Goal: Information Seeking & Learning: Compare options

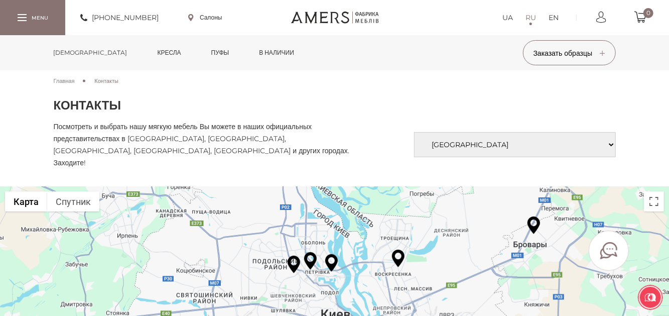
click at [68, 53] on link "[DEMOGRAPHIC_DATA]" at bounding box center [90, 52] width 89 height 35
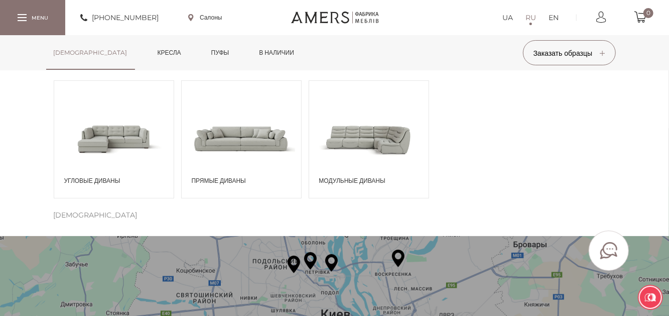
click at [103, 180] on span "Угловые диваны" at bounding box center [116, 180] width 104 height 9
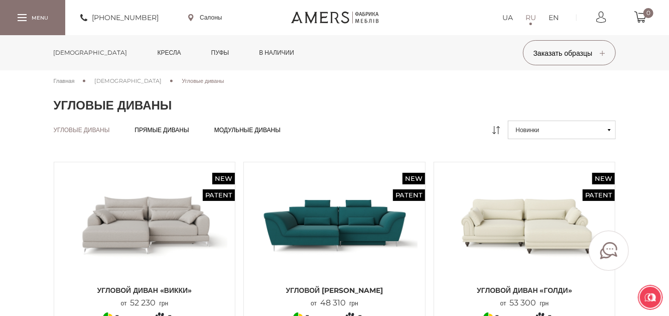
click at [109, 81] on span "[DEMOGRAPHIC_DATA]" at bounding box center [127, 80] width 67 height 7
click at [159, 134] on span "Прямые диваны" at bounding box center [162, 138] width 54 height 8
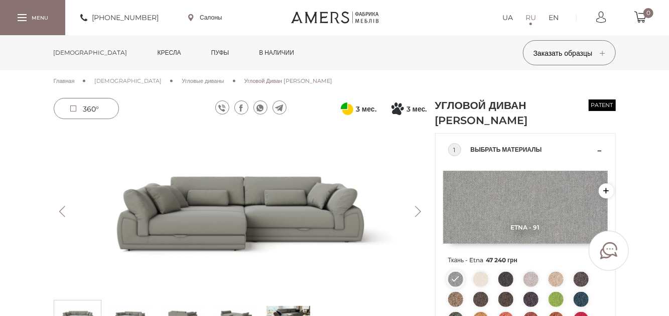
click at [417, 210] on button "Next" at bounding box center [419, 211] width 18 height 11
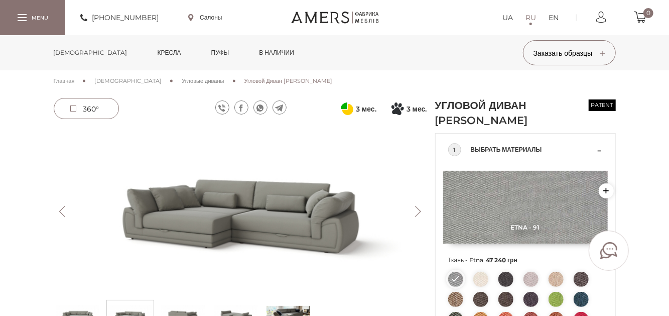
click at [417, 210] on button "Next" at bounding box center [419, 211] width 18 height 11
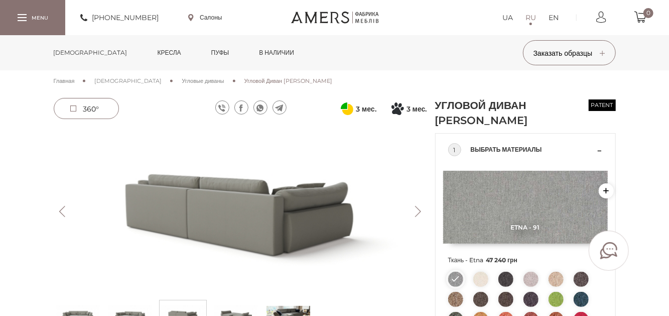
click at [417, 210] on button "Next" at bounding box center [419, 211] width 18 height 11
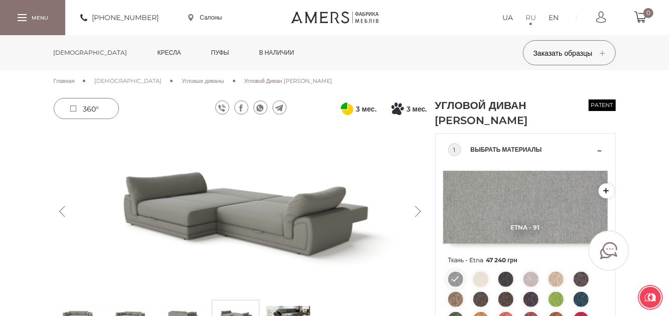
click at [417, 210] on button "Next" at bounding box center [419, 211] width 18 height 11
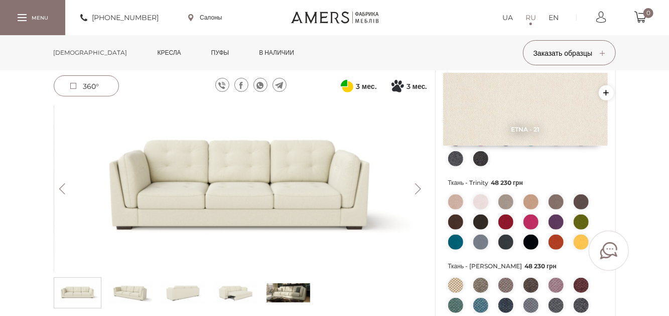
scroll to position [251, 0]
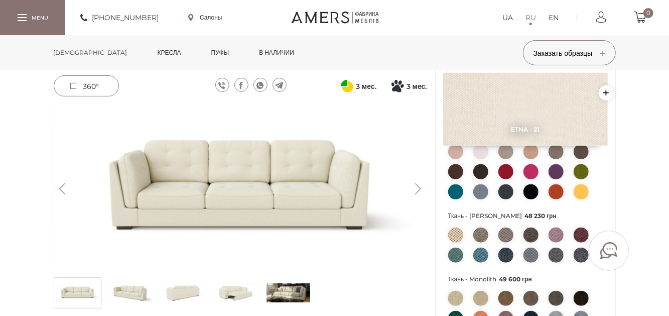
click at [286, 290] on img at bounding box center [289, 292] width 44 height 25
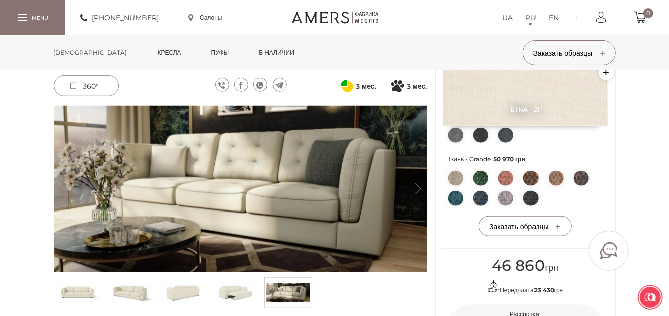
scroll to position [452, 0]
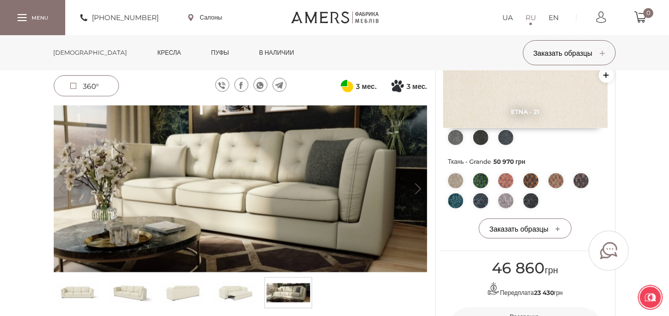
click at [419, 190] on button "Next" at bounding box center [419, 188] width 18 height 11
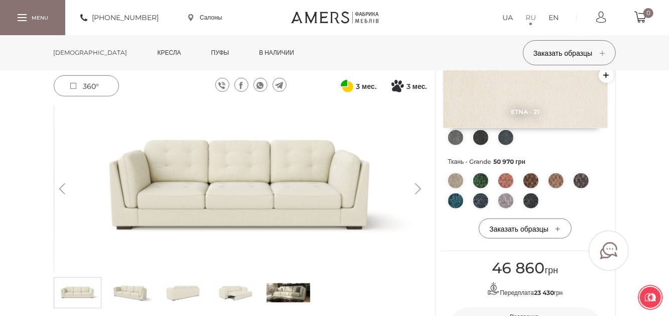
click at [419, 190] on button "Next" at bounding box center [419, 188] width 18 height 11
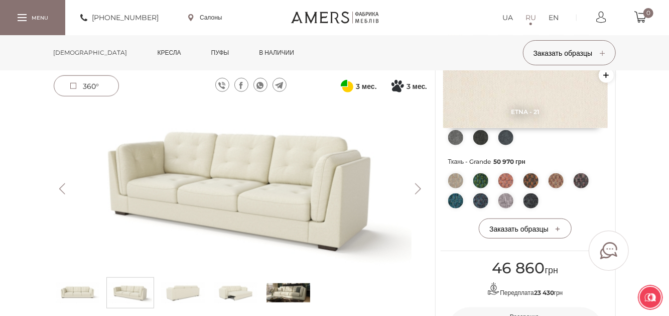
click at [458, 183] on img at bounding box center [455, 180] width 15 height 15
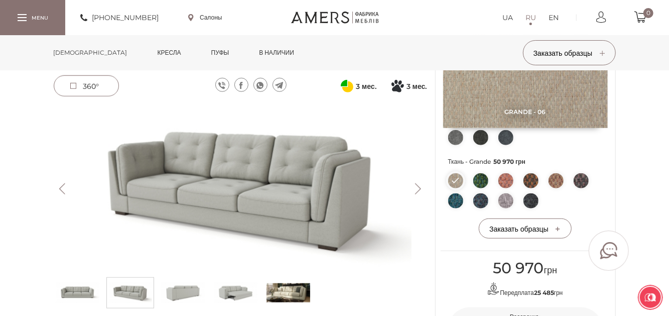
click at [477, 180] on img at bounding box center [481, 180] width 15 height 15
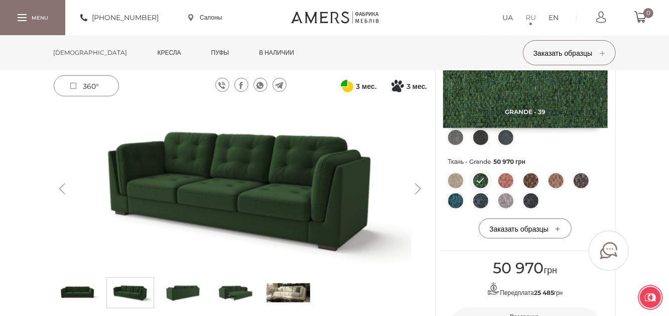
click at [510, 181] on img at bounding box center [506, 180] width 15 height 15
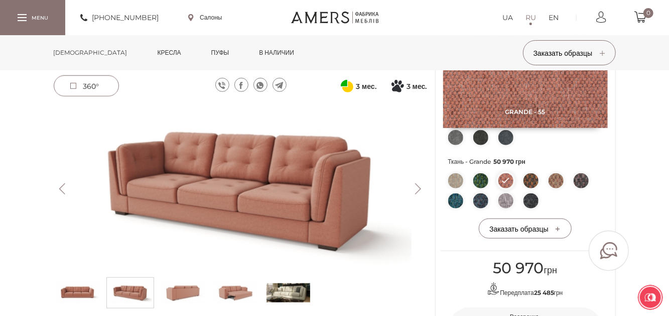
click at [503, 203] on img at bounding box center [506, 200] width 15 height 15
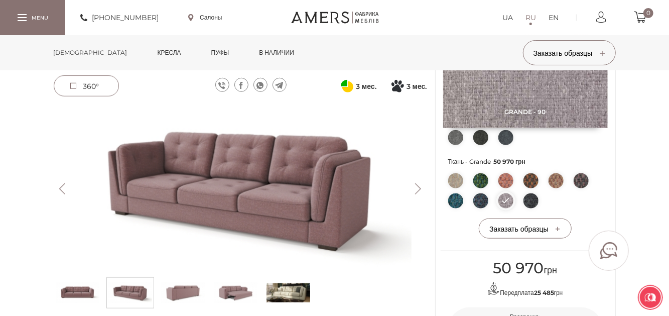
click at [455, 181] on img at bounding box center [455, 180] width 15 height 15
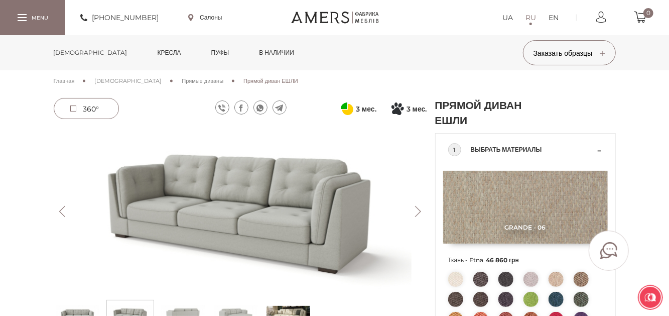
scroll to position [100, 0]
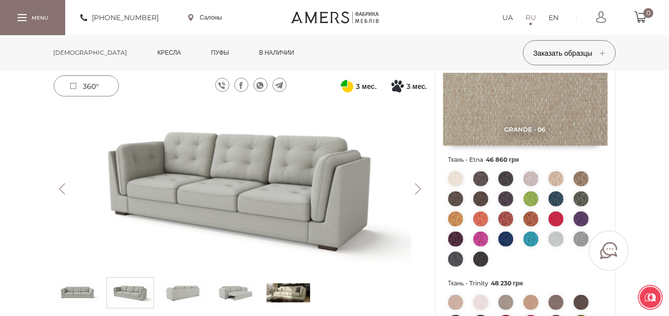
click at [532, 177] on img at bounding box center [531, 178] width 15 height 15
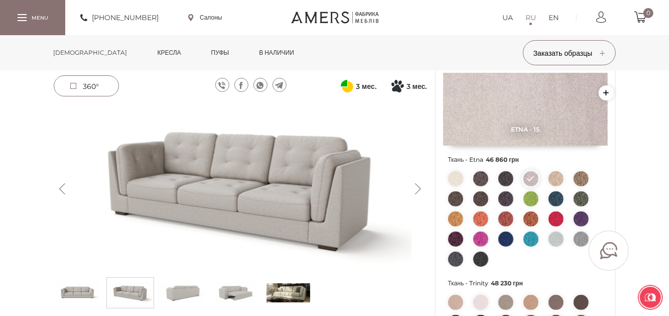
click at [554, 239] on img at bounding box center [556, 239] width 15 height 15
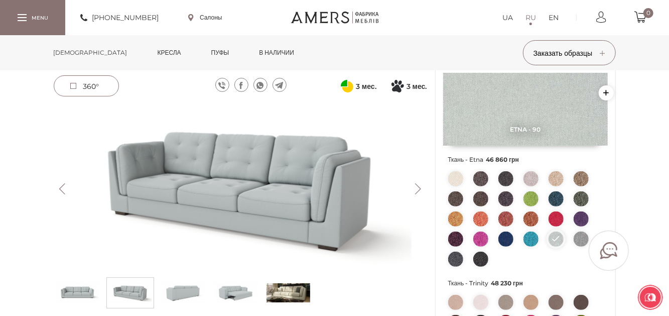
scroll to position [151, 0]
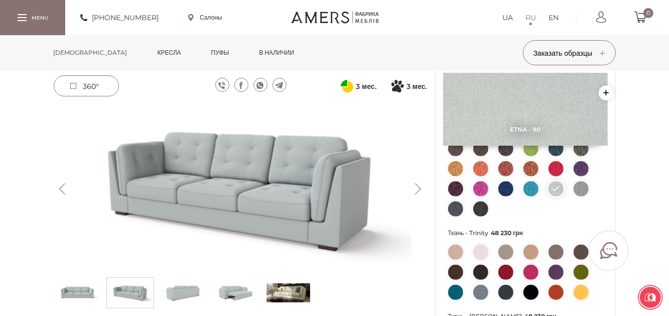
click at [271, 290] on img at bounding box center [289, 292] width 44 height 25
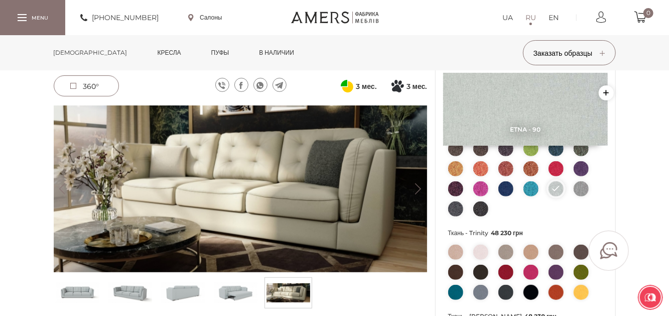
click at [421, 188] on button "Next" at bounding box center [419, 188] width 18 height 11
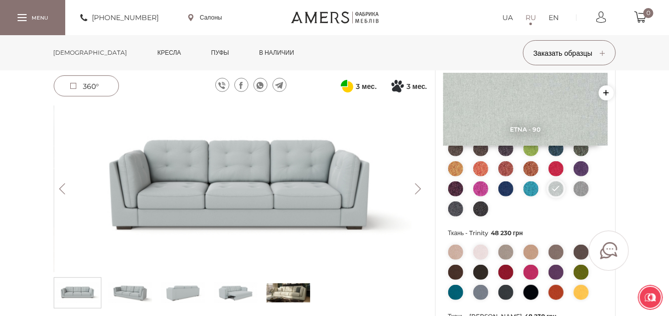
click at [421, 188] on button "Next" at bounding box center [419, 188] width 18 height 11
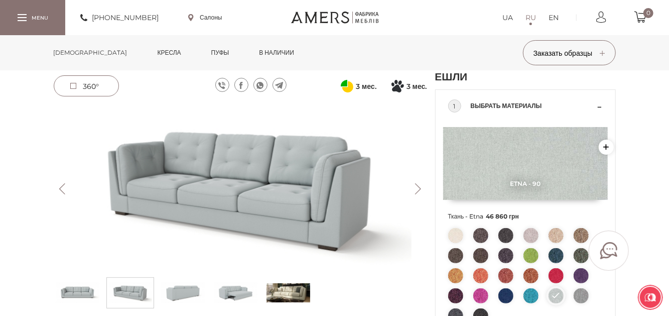
scroll to position [0, 0]
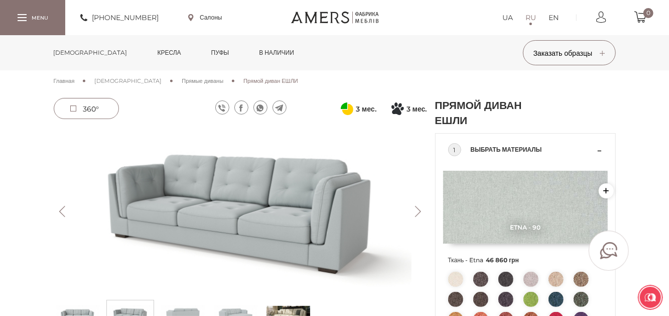
click at [420, 213] on button "Next" at bounding box center [419, 211] width 18 height 11
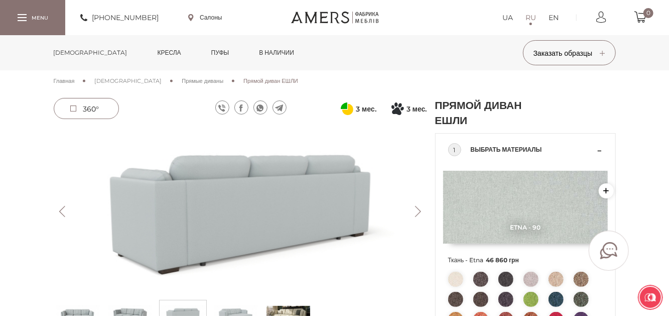
click at [420, 213] on button "Next" at bounding box center [419, 211] width 18 height 11
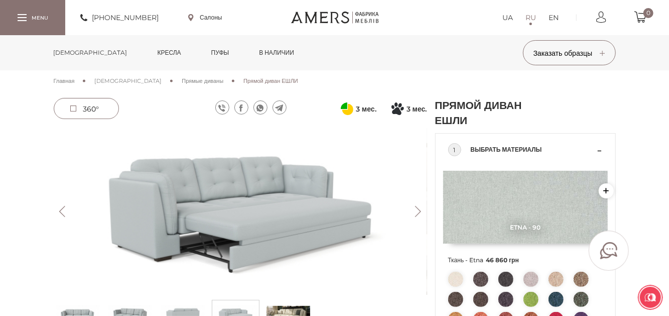
click at [420, 213] on button "Next" at bounding box center [419, 211] width 18 height 11
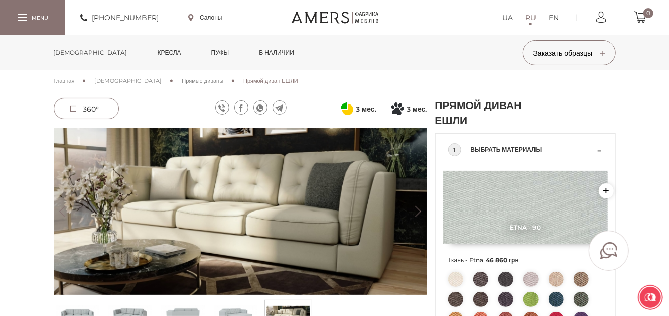
click at [420, 213] on button "Next" at bounding box center [419, 211] width 18 height 11
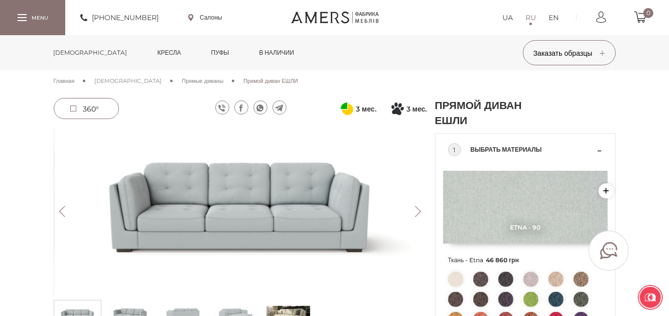
click at [419, 214] on button "Next" at bounding box center [419, 211] width 18 height 11
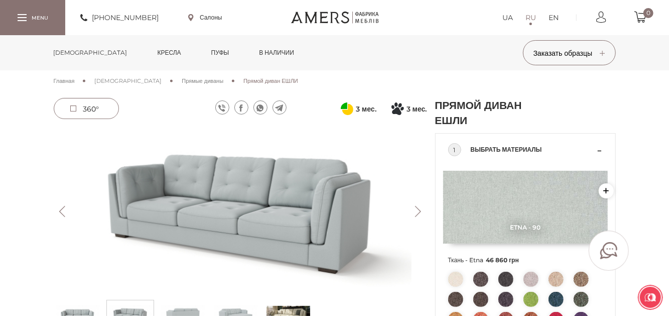
click at [419, 214] on button "Next" at bounding box center [419, 211] width 18 height 11
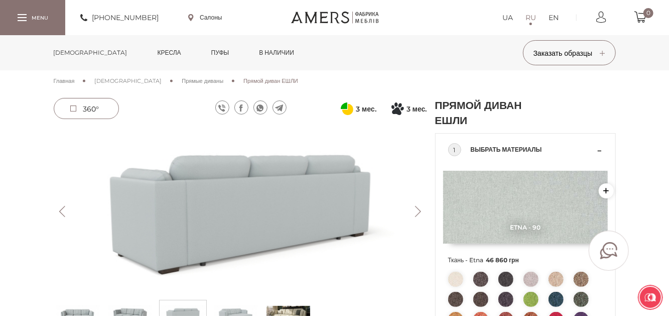
click at [419, 214] on button "Next" at bounding box center [419, 211] width 18 height 11
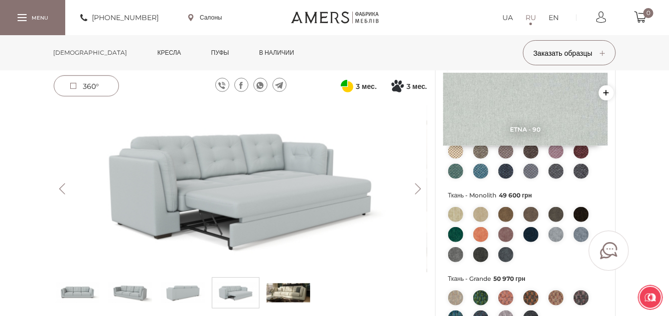
scroll to position [352, 0]
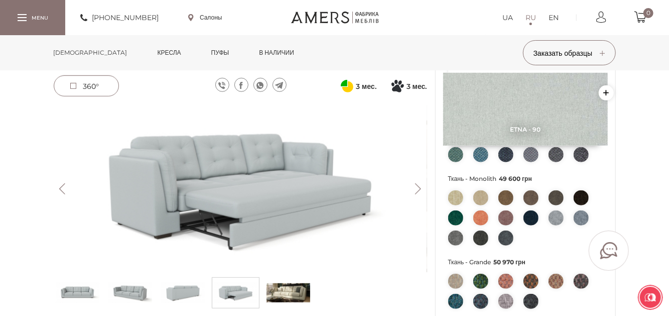
click at [556, 216] on img at bounding box center [556, 217] width 15 height 15
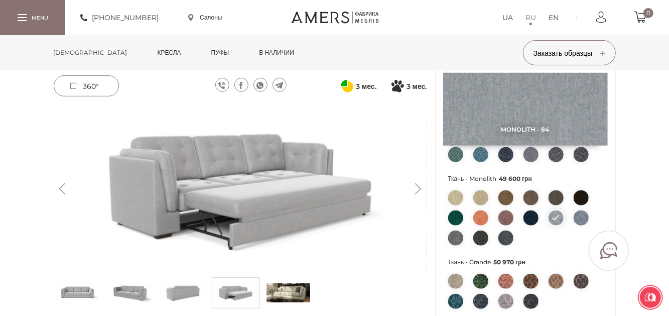
click at [580, 218] on img at bounding box center [581, 217] width 15 height 15
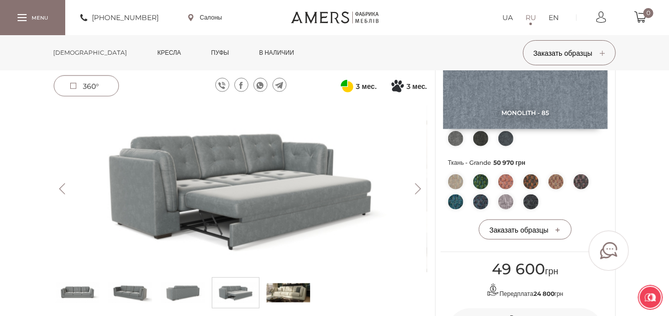
scroll to position [452, 0]
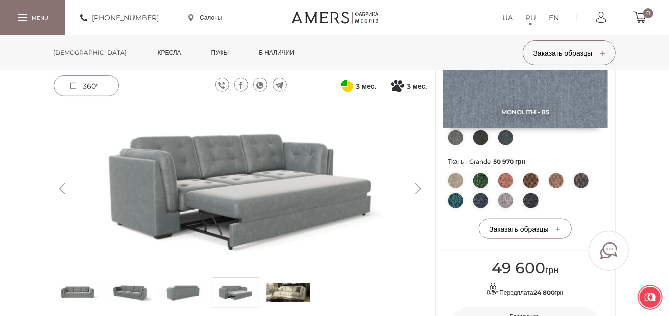
click at [505, 200] on img at bounding box center [506, 200] width 15 height 15
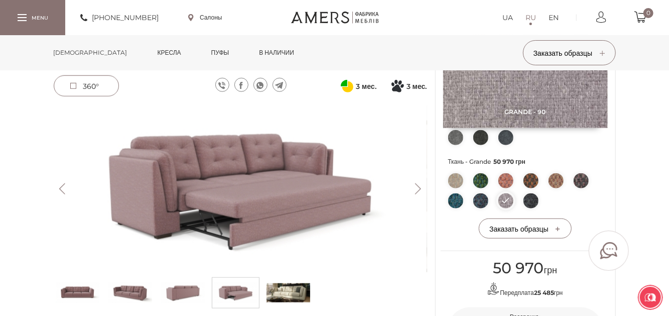
click at [456, 181] on img at bounding box center [455, 180] width 15 height 15
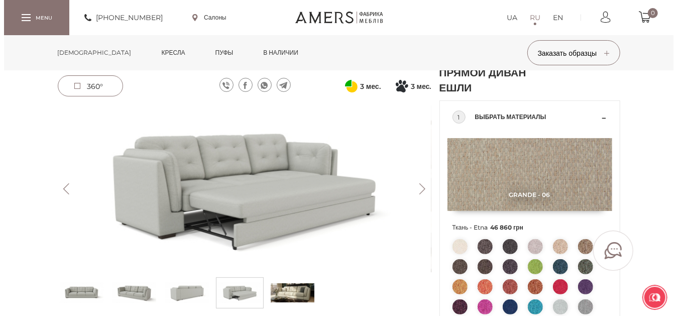
scroll to position [0, 0]
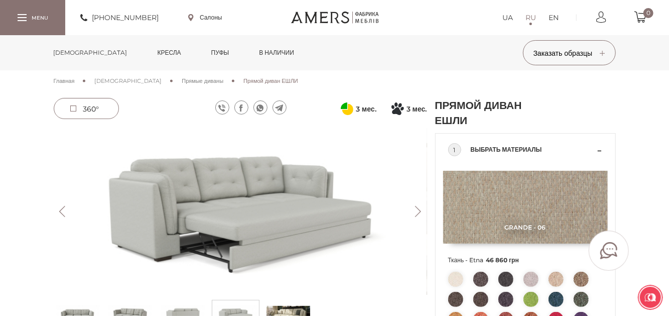
click at [211, 20] on link "Салоны" at bounding box center [205, 17] width 34 height 9
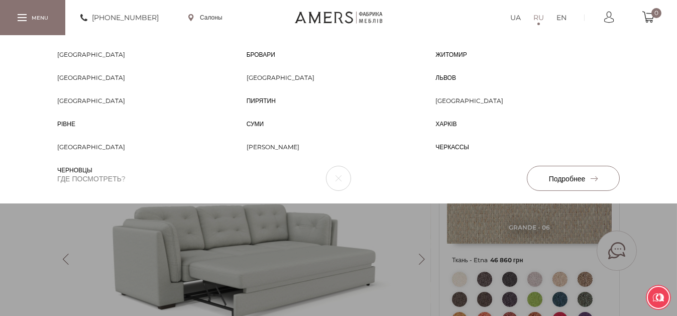
click at [250, 82] on span "[GEOGRAPHIC_DATA]" at bounding box center [281, 86] width 68 height 9
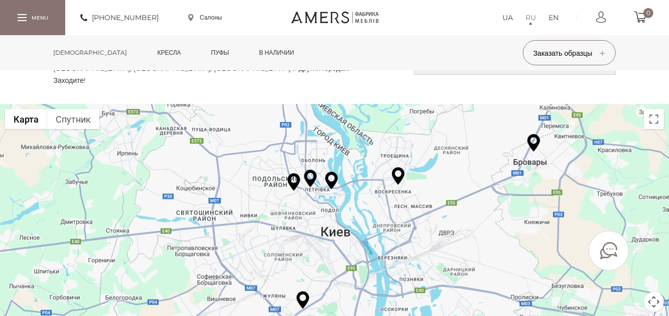
scroll to position [100, 0]
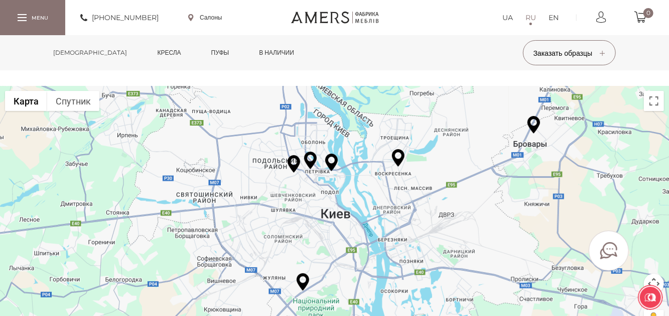
click at [310, 152] on img at bounding box center [310, 161] width 13 height 18
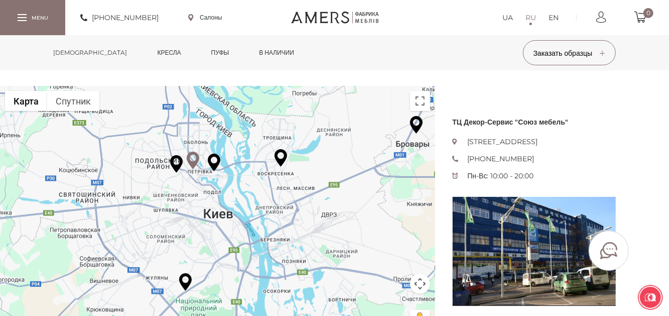
click at [215, 154] on img at bounding box center [214, 163] width 13 height 18
